Goal: Find specific page/section: Find specific page/section

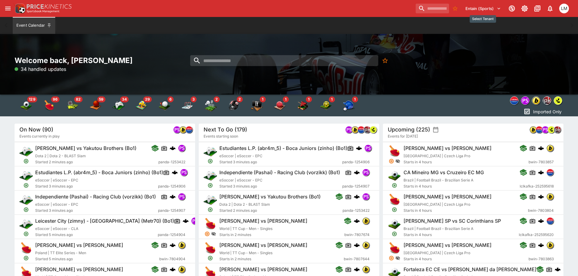
click at [497, 9] on icon "Select Tenant" at bounding box center [498, 8] width 5 height 5
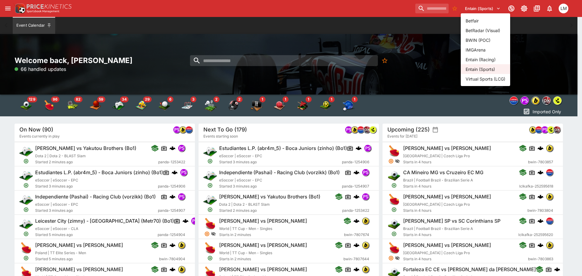
click at [477, 59] on li "Entain (Racing)" at bounding box center [485, 60] width 49 height 10
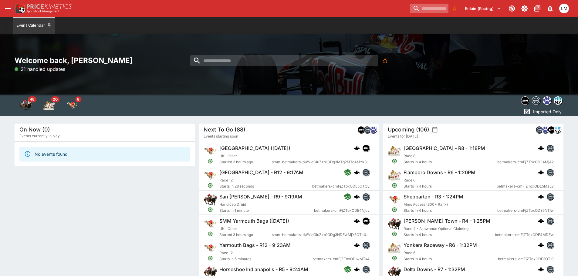
click at [417, 8] on input "search" at bounding box center [429, 9] width 38 height 10
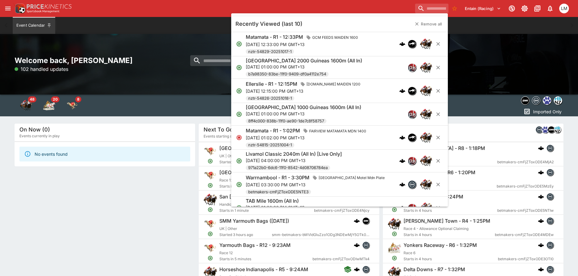
click at [311, 90] on p "[DATE] 12:15:00 PM GMT+13" at bounding box center [304, 91] width 117 height 6
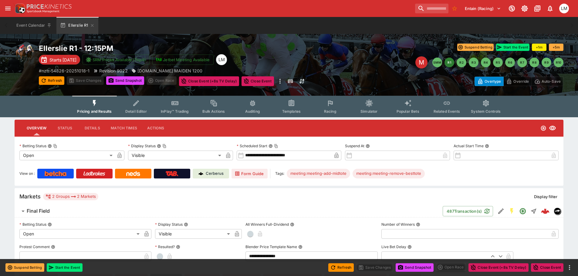
click at [219, 173] on p "Cerberus" at bounding box center [215, 174] width 18 height 6
